Goal: Transaction & Acquisition: Purchase product/service

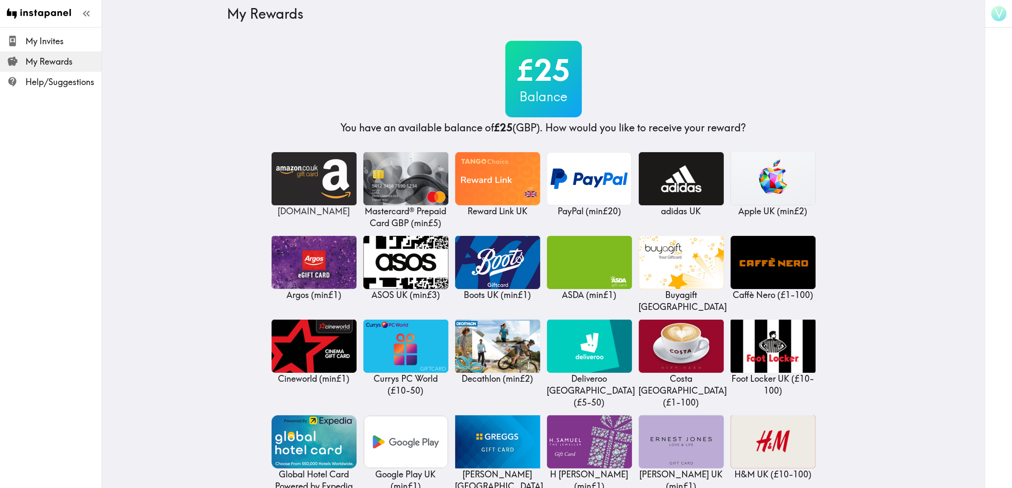
click at [300, 184] on img at bounding box center [314, 178] width 85 height 53
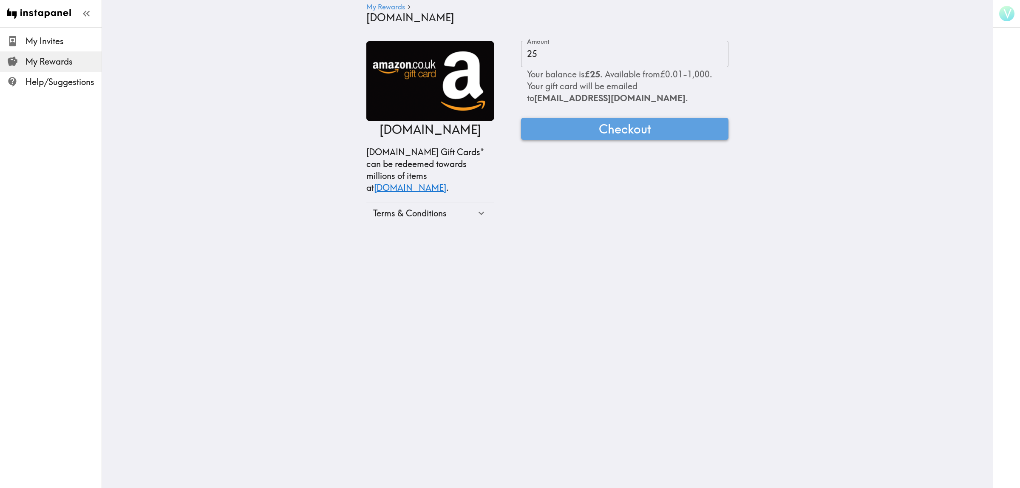
click at [620, 130] on span "Checkout" at bounding box center [625, 128] width 52 height 17
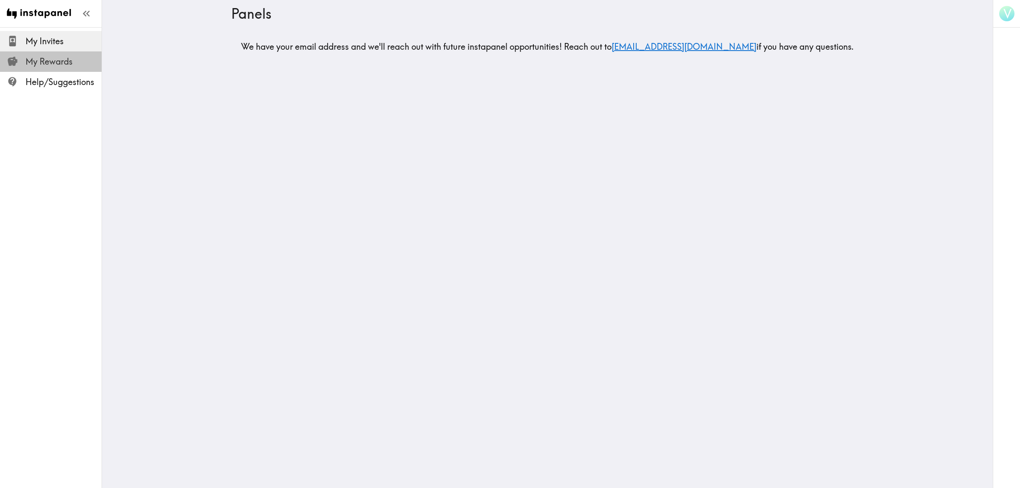
click at [76, 62] on span "My Rewards" at bounding box center [63, 62] width 76 height 12
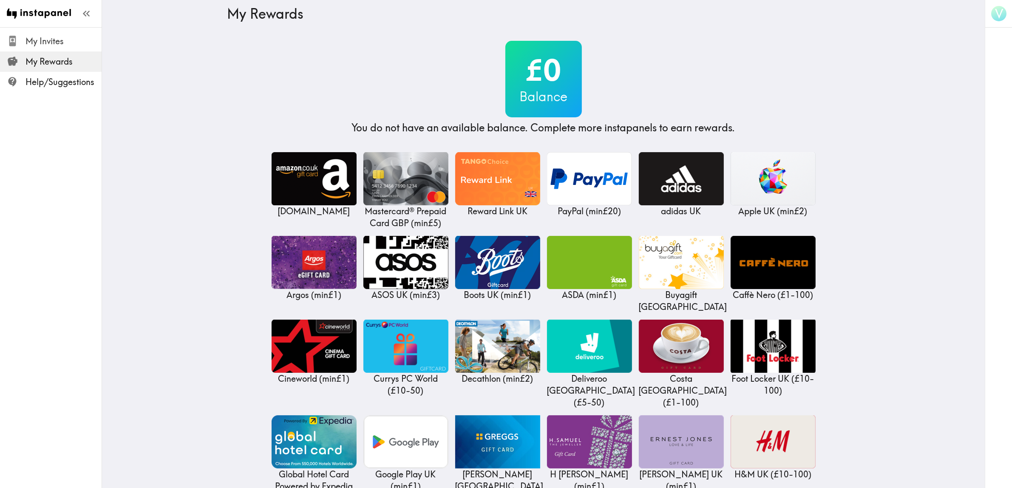
click at [57, 37] on span "My Invites" at bounding box center [63, 41] width 76 height 12
